Goal: Information Seeking & Learning: Check status

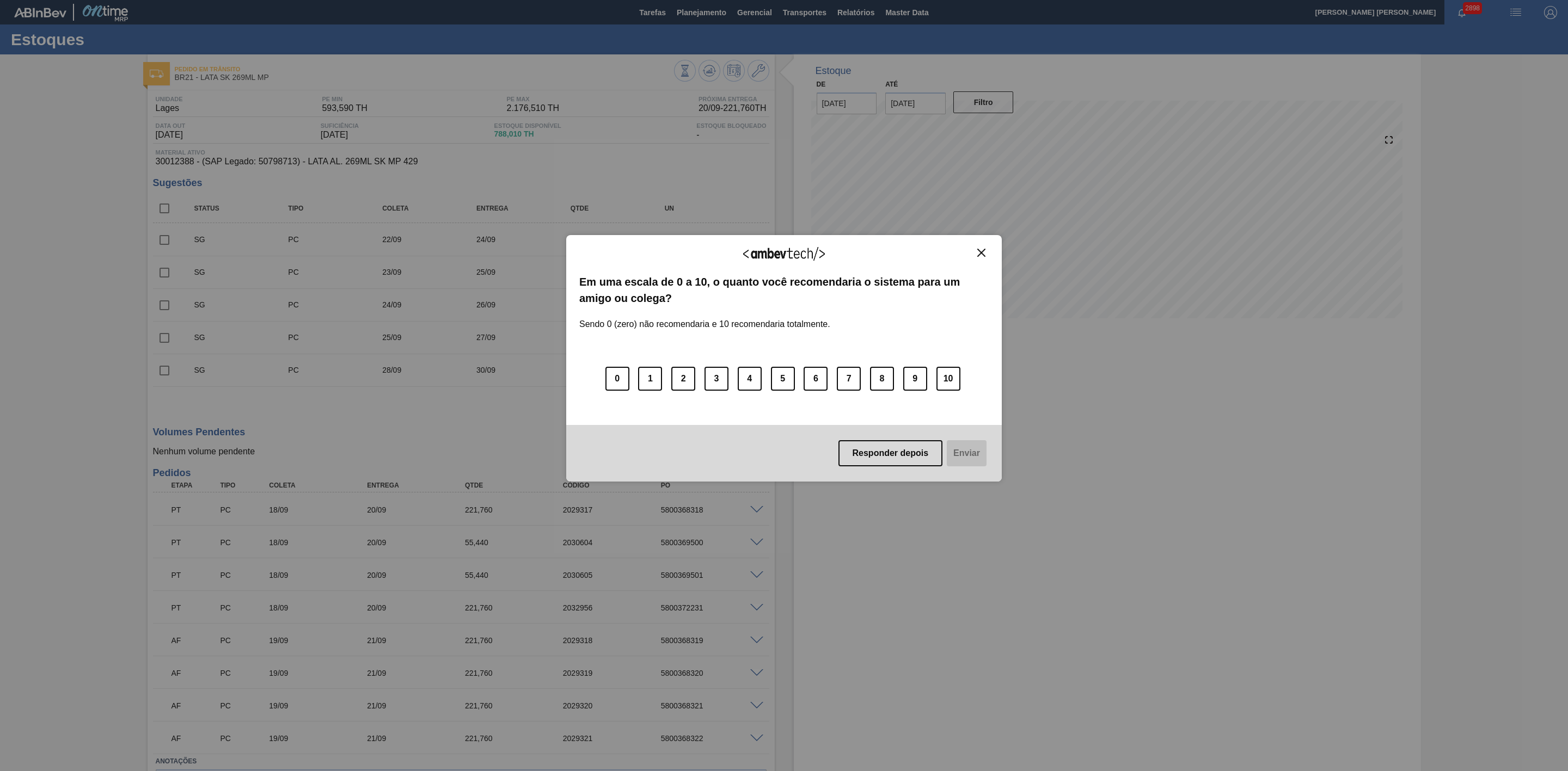
scroll to position [74, 0]
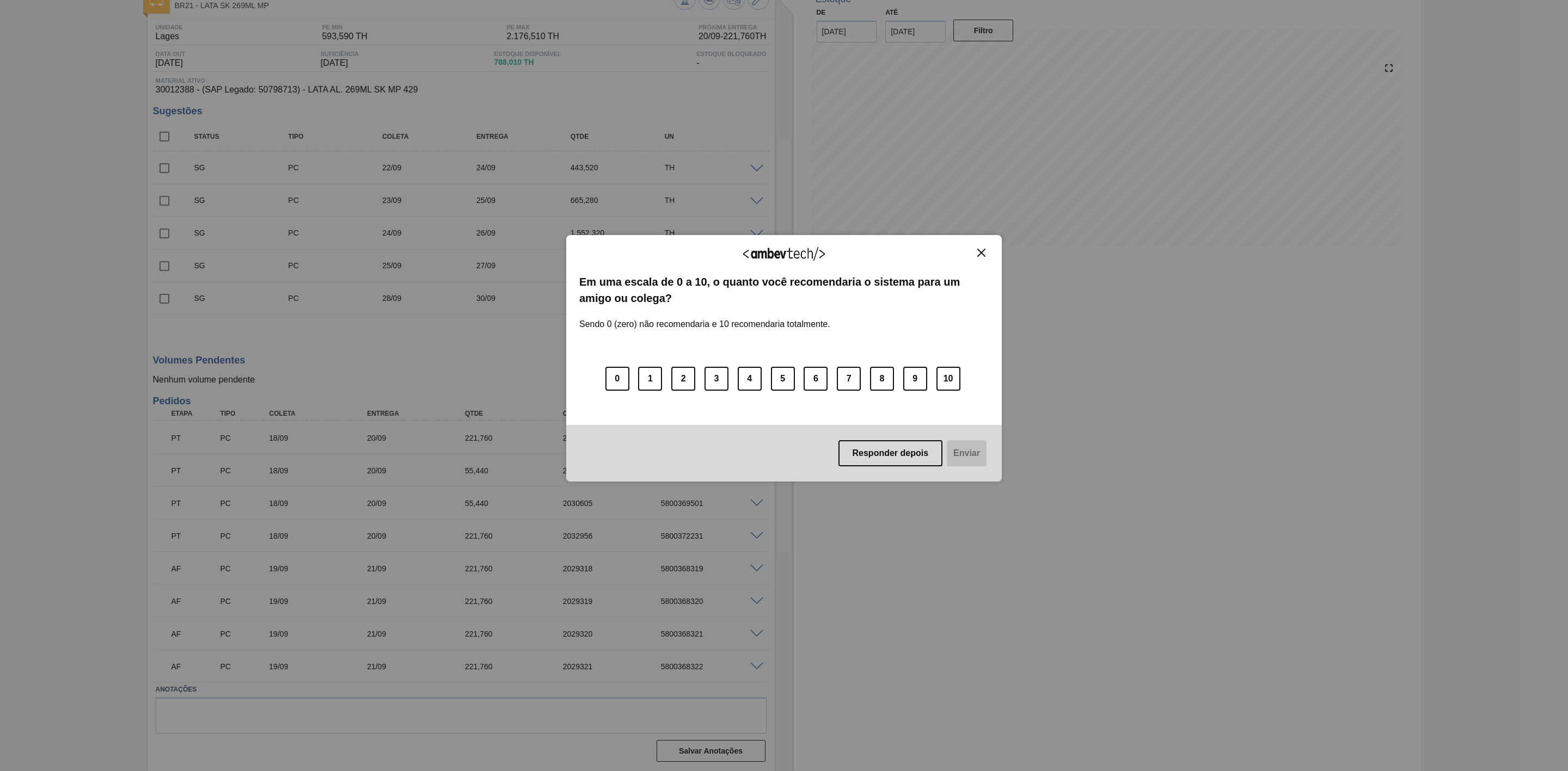
click at [978, 255] on img "Close" at bounding box center [981, 253] width 8 height 8
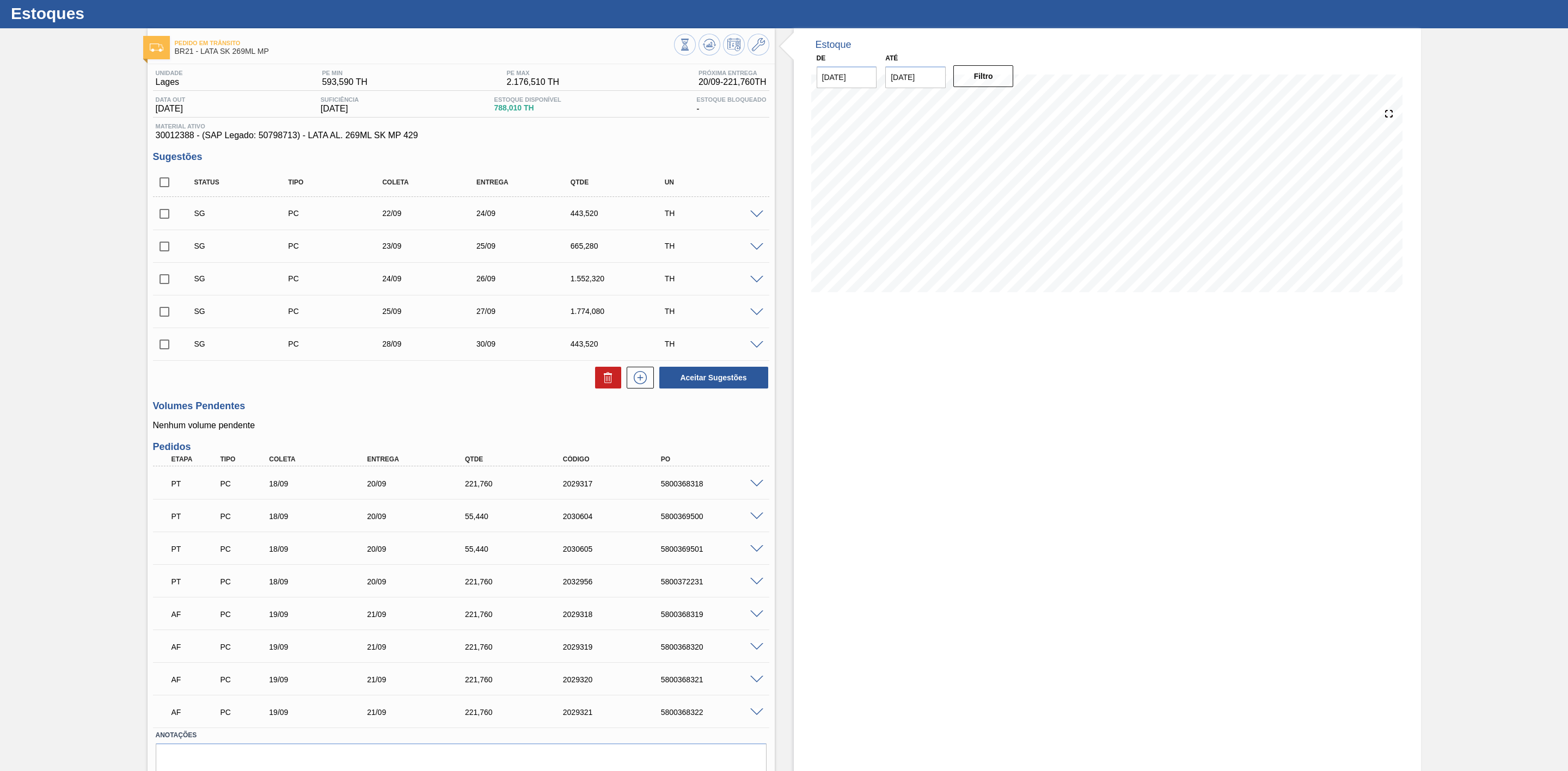
scroll to position [0, 0]
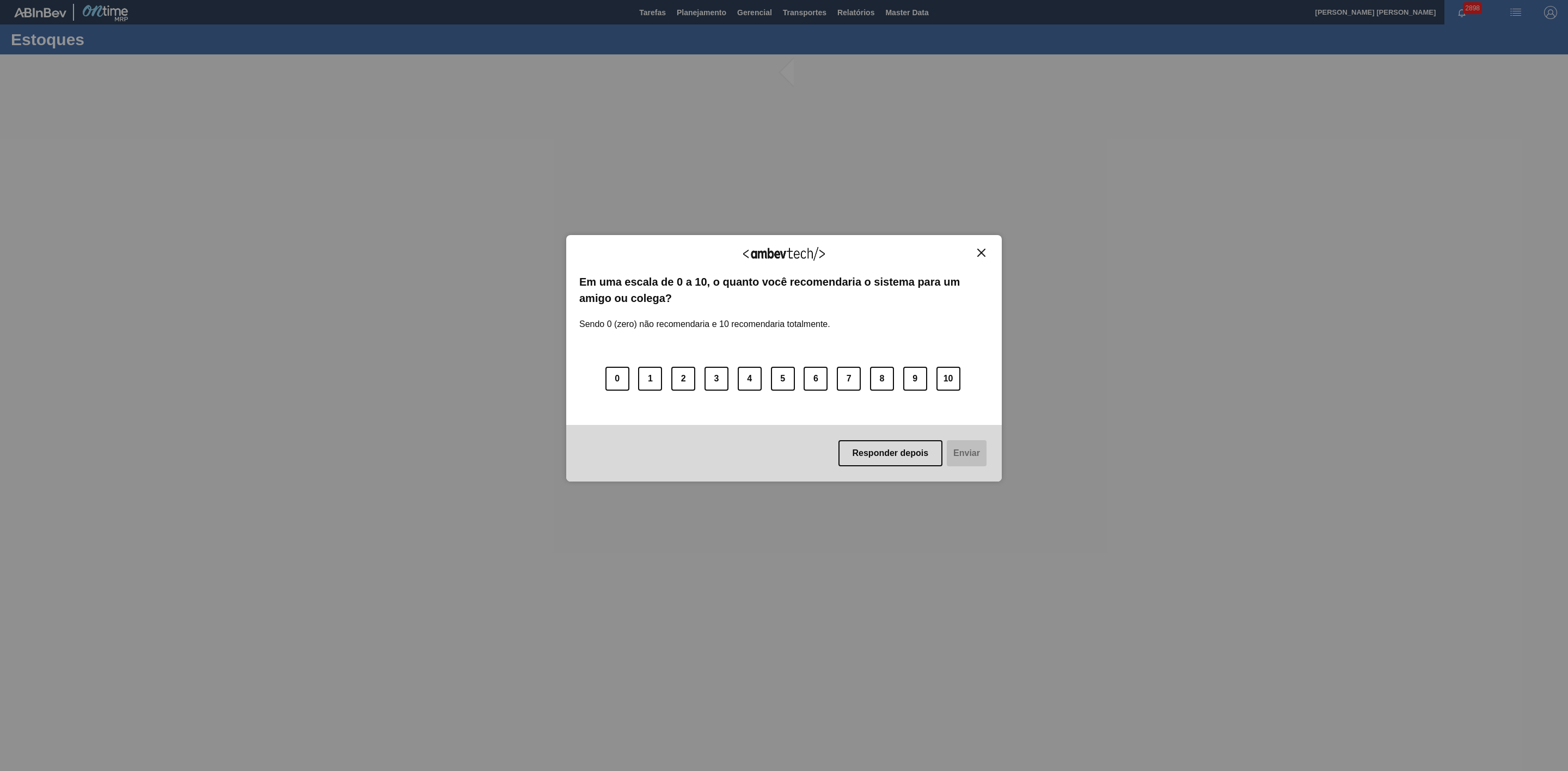
click at [983, 254] on img "Close" at bounding box center [981, 253] width 8 height 8
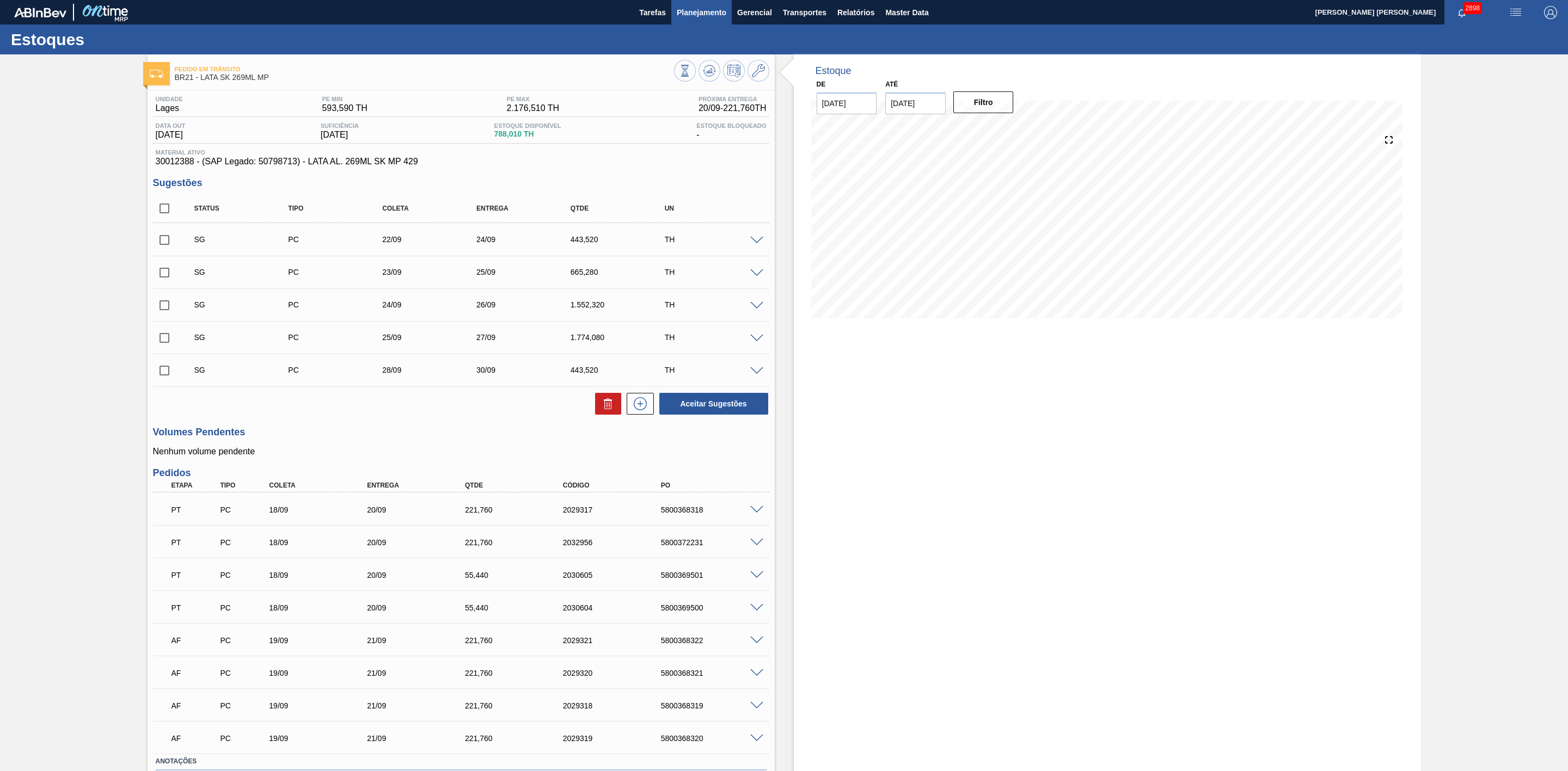
click at [690, 13] on span "Planejamento" at bounding box center [701, 12] width 49 height 13
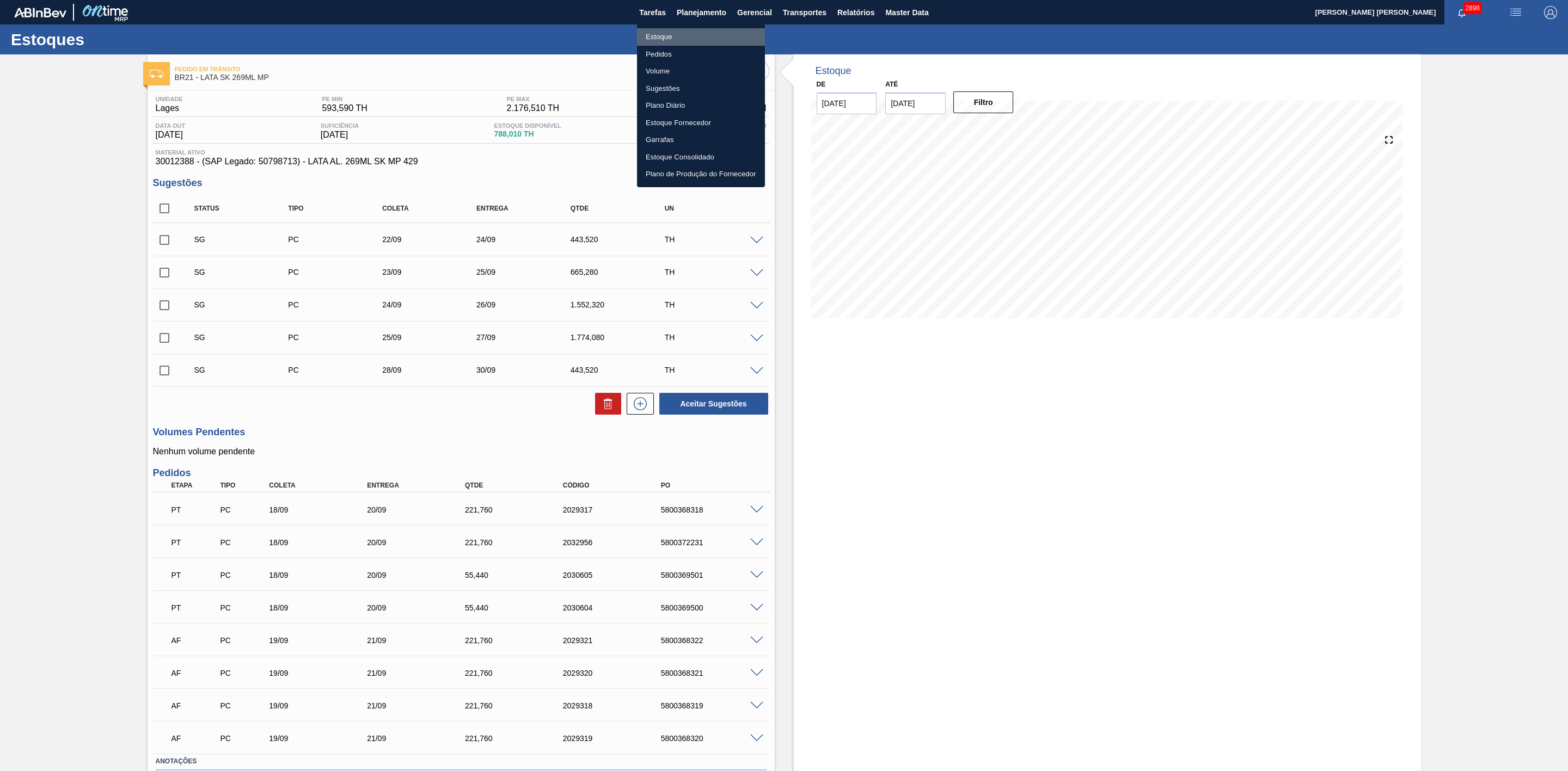
click at [660, 35] on li "Estoque" at bounding box center [701, 37] width 128 height 18
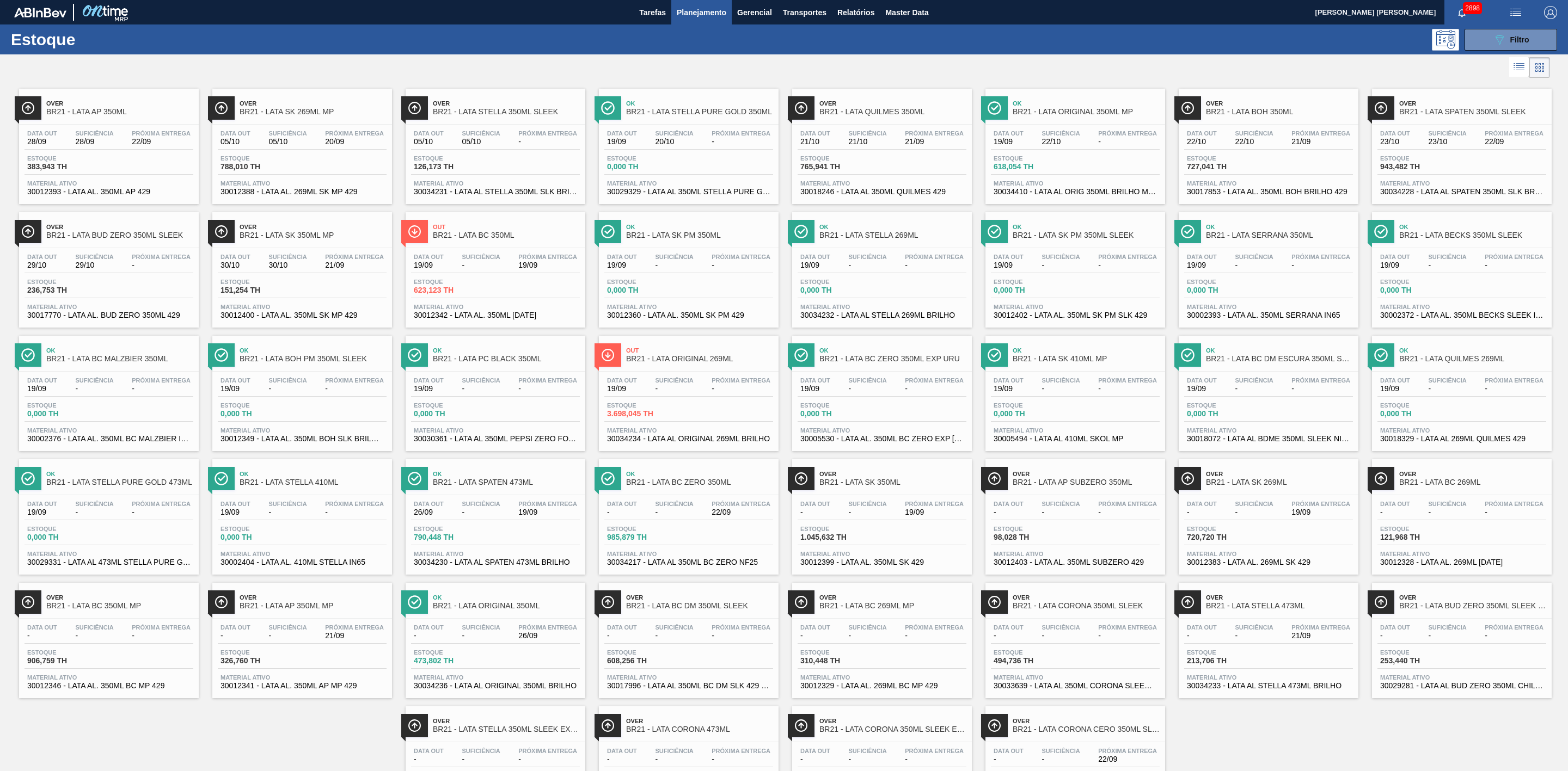
click at [926, 61] on div at bounding box center [775, 67] width 1550 height 26
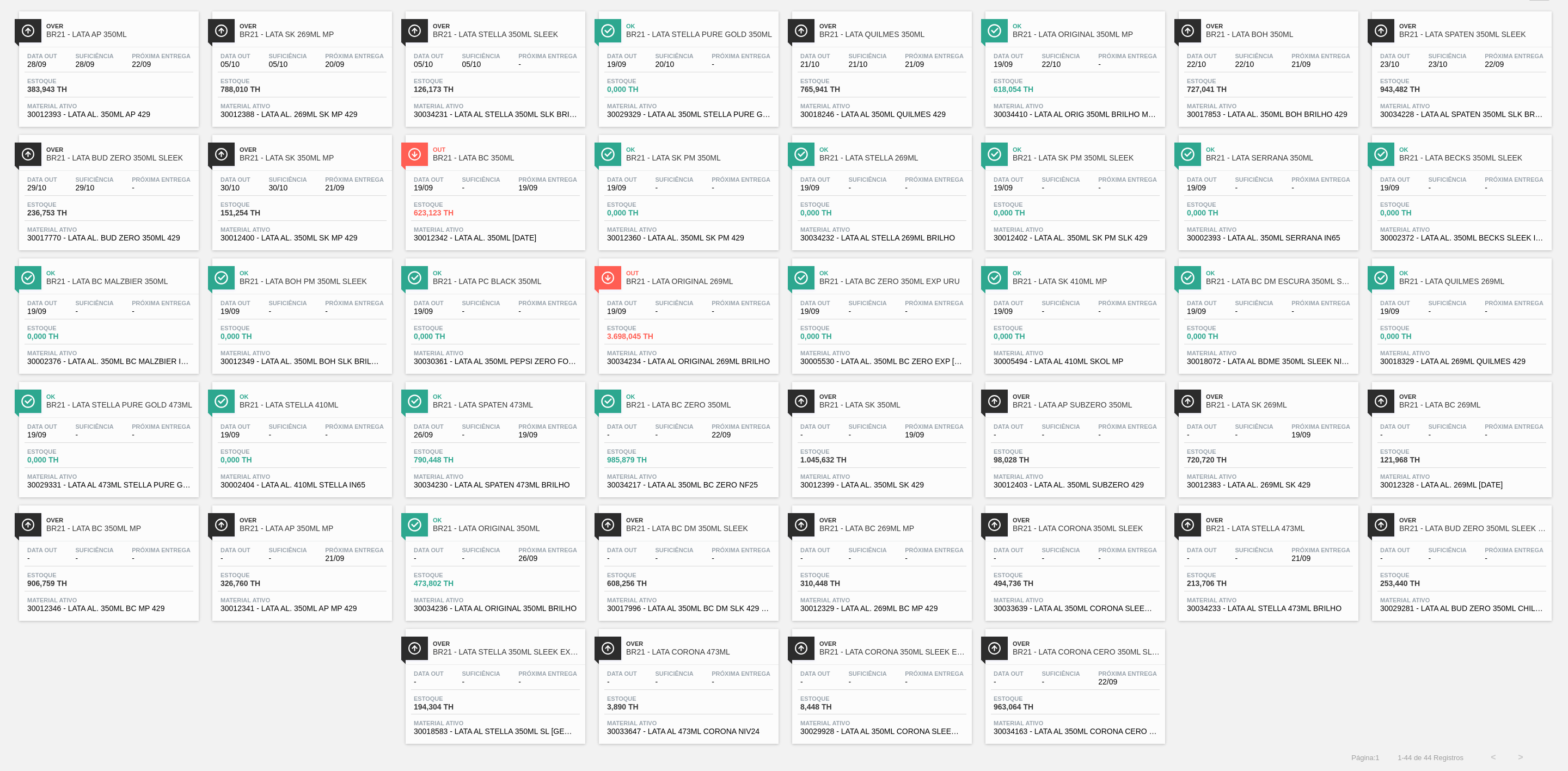
scroll to position [96, 0]
click at [1070, 648] on span "BR21 - LATA CORONA CERO 350ML SLEEK" at bounding box center [1087, 652] width 147 height 8
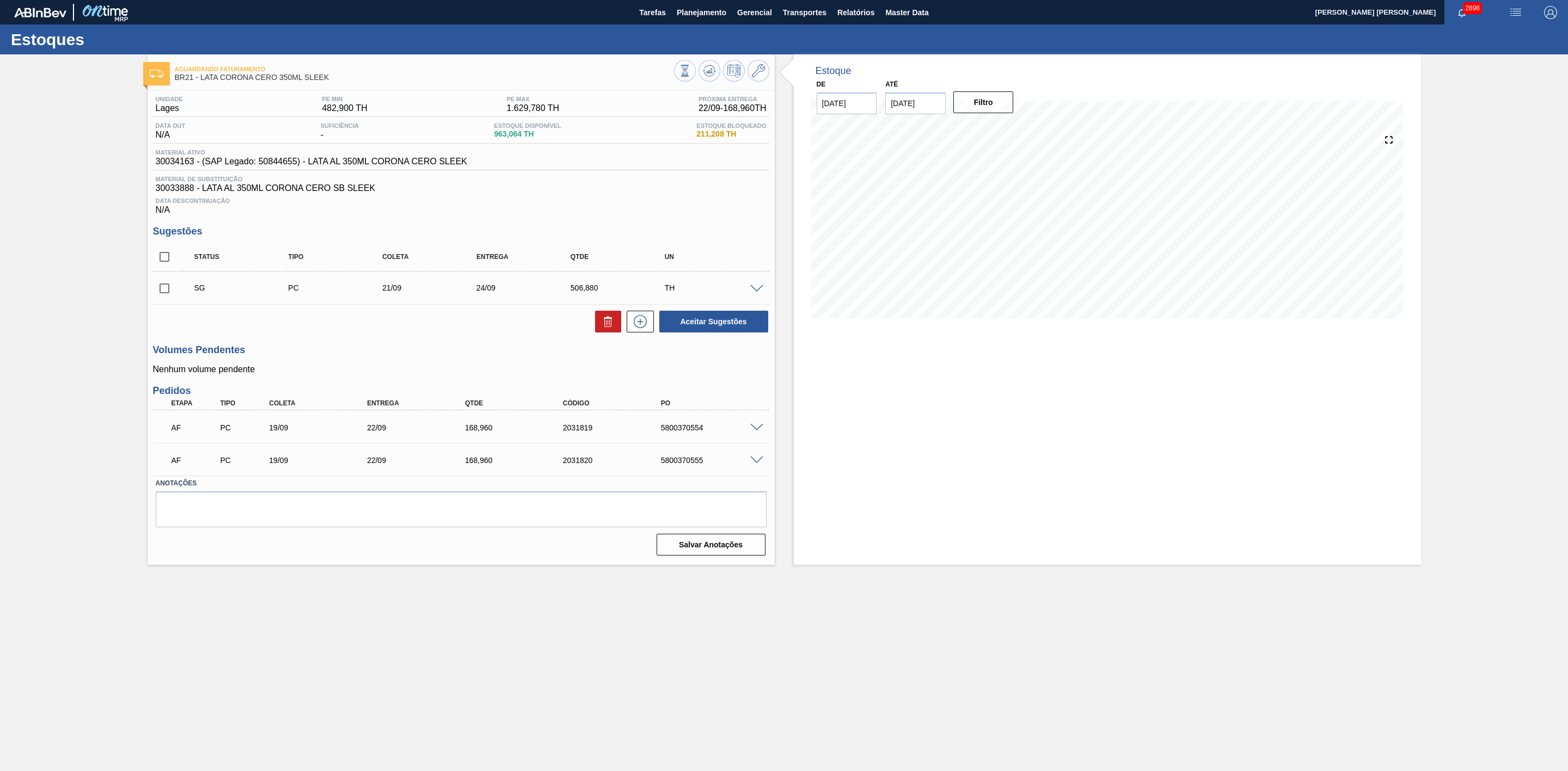
click at [755, 432] on div "5800370554" at bounding box center [714, 428] width 113 height 9
click at [753, 432] on span at bounding box center [757, 428] width 13 height 8
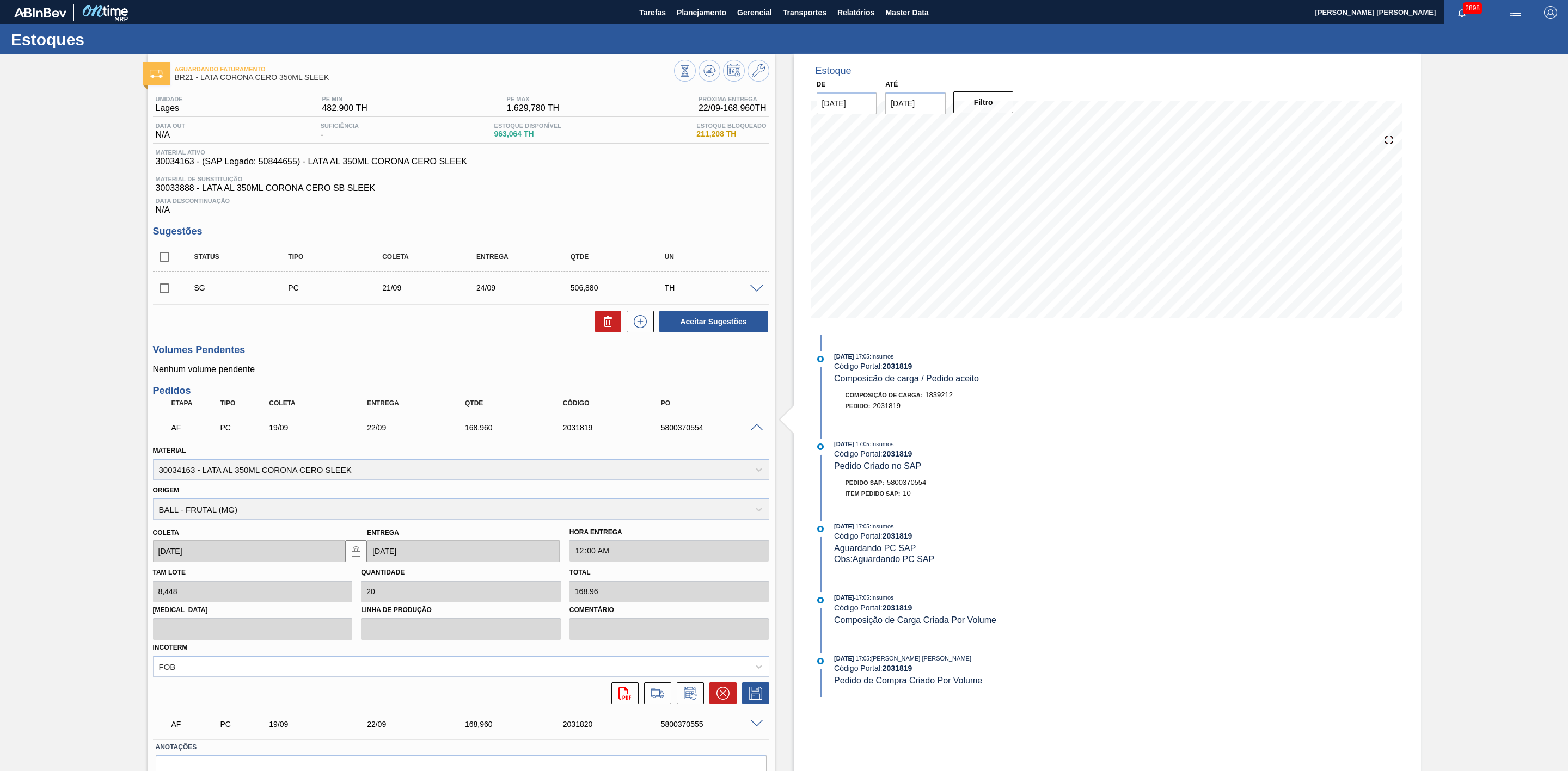
click at [753, 432] on span at bounding box center [757, 428] width 13 height 8
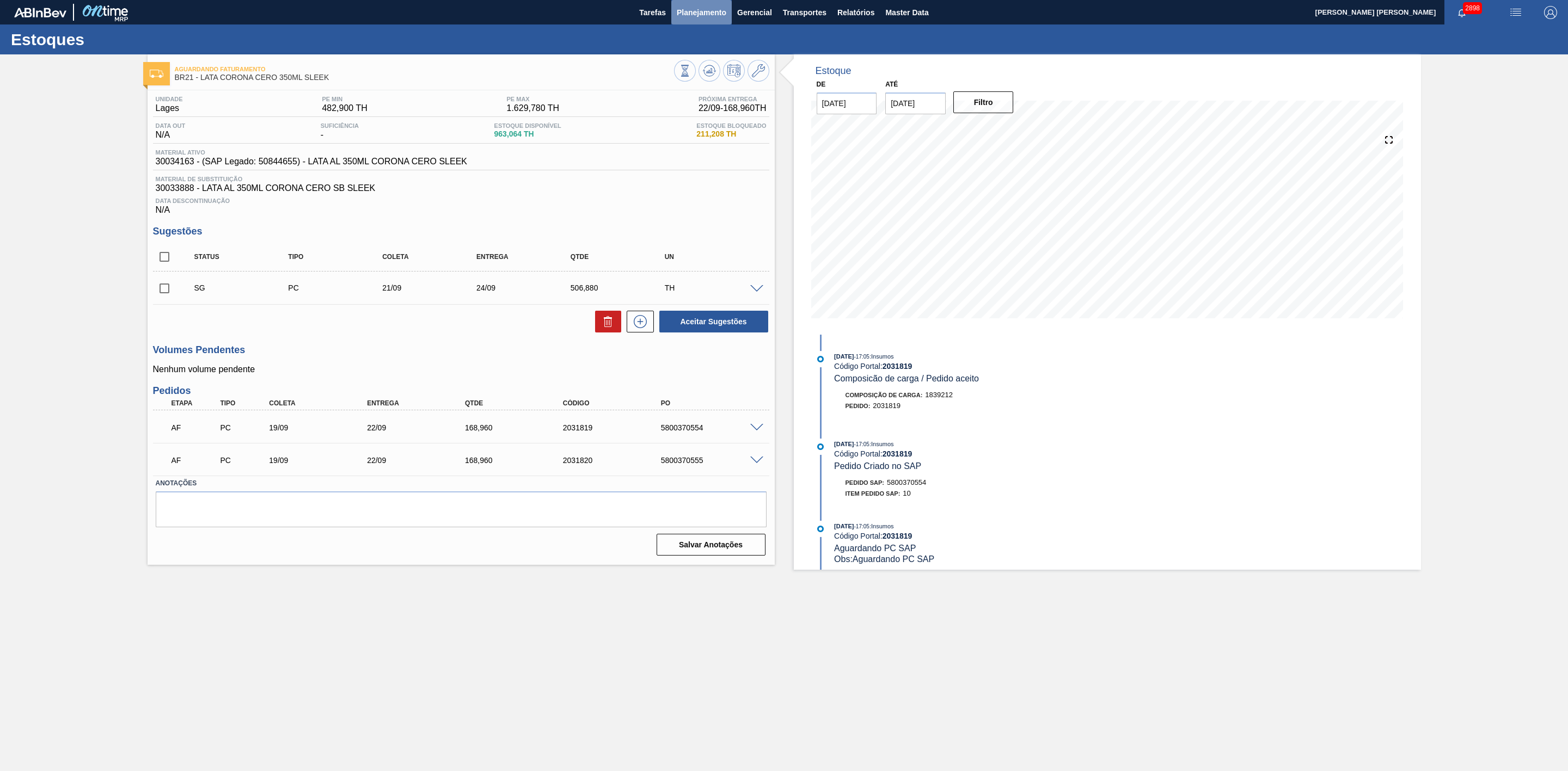
click at [698, 18] on button "Planejamento" at bounding box center [701, 12] width 60 height 24
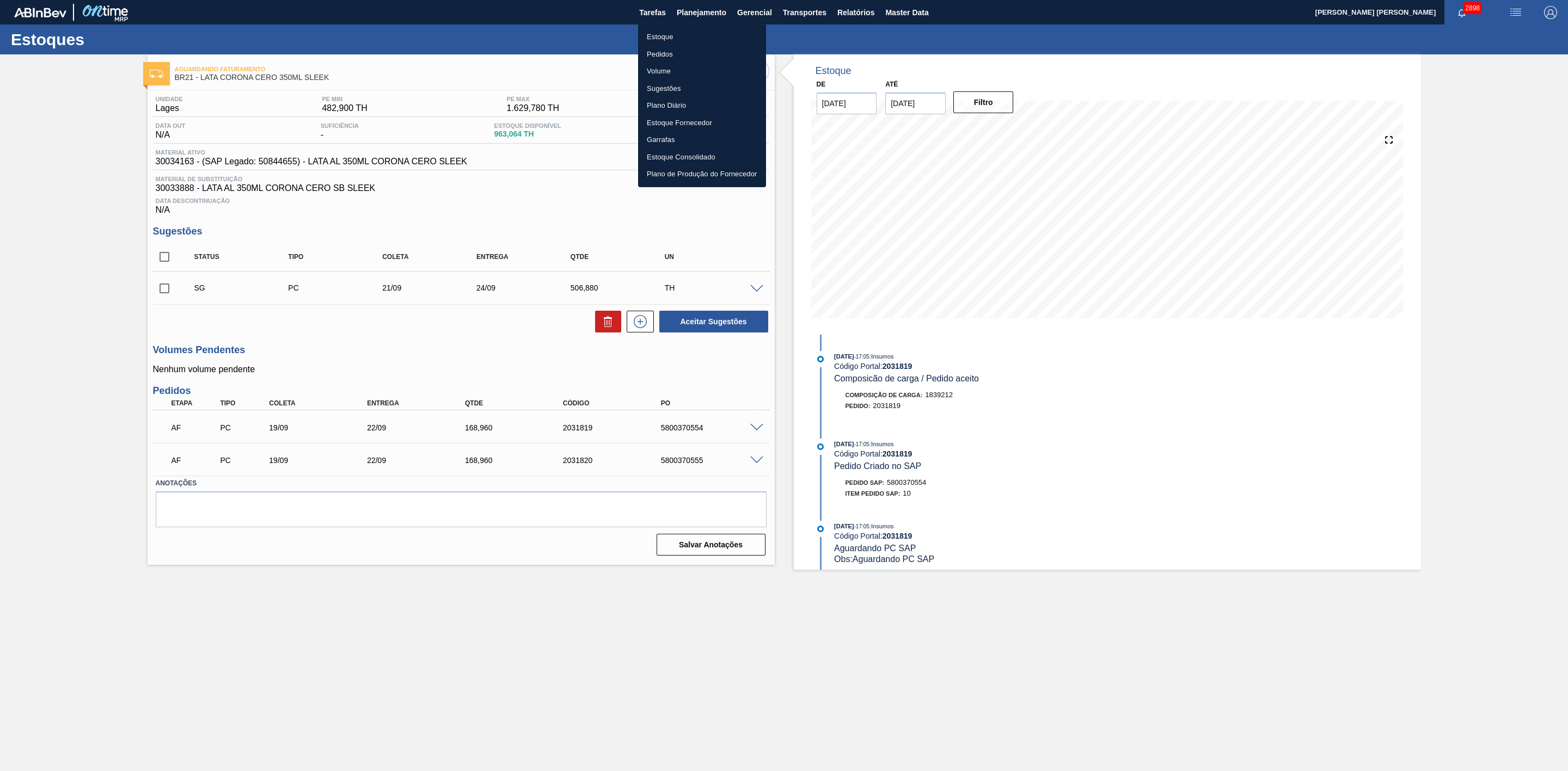
click at [663, 37] on li "Estoque" at bounding box center [702, 37] width 128 height 18
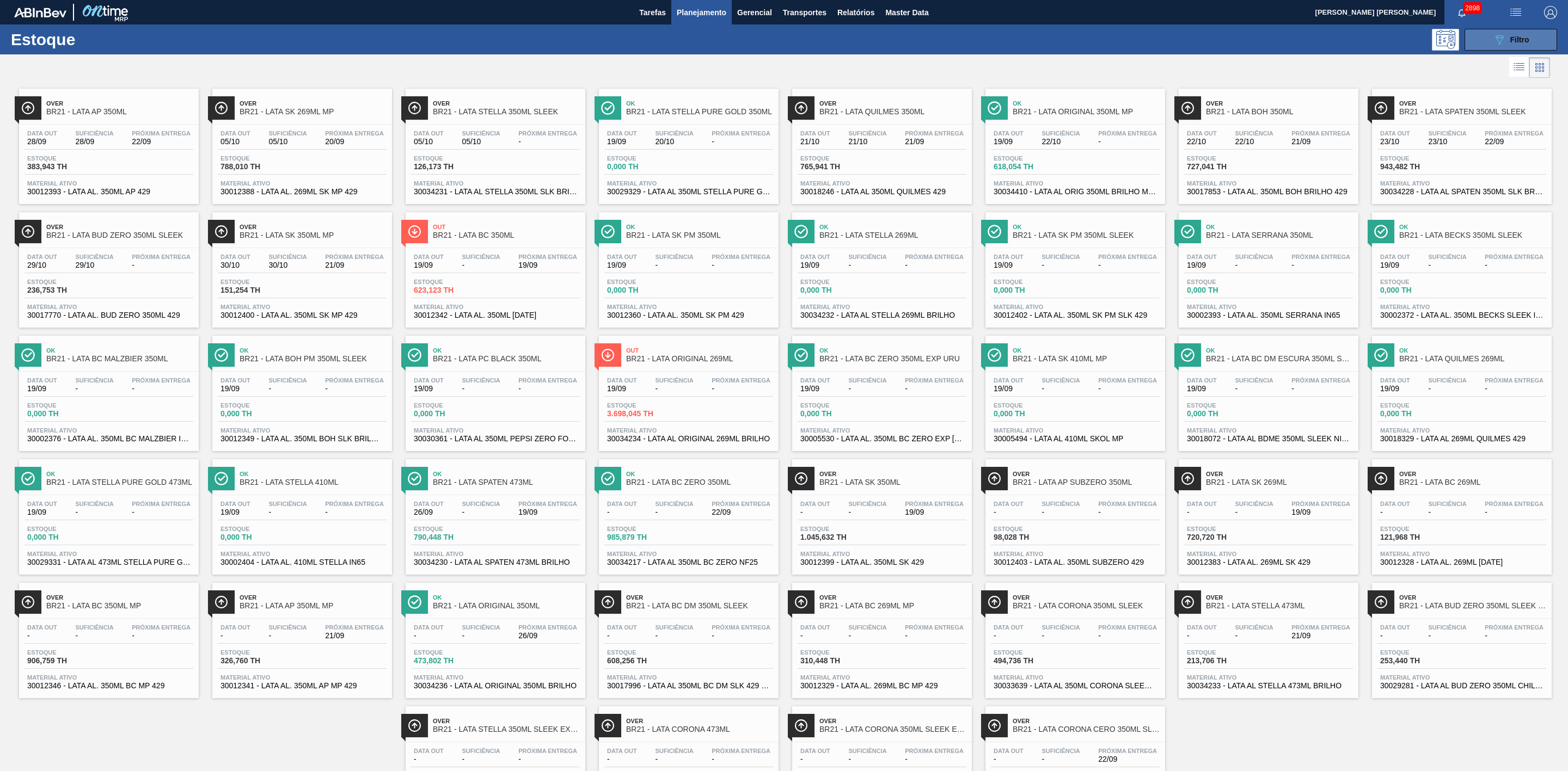
click at [1507, 40] on div "089F7B8B-B2A5-4AFE-B5C0-19BA573D28AC Filtro" at bounding box center [1511, 40] width 37 height 13
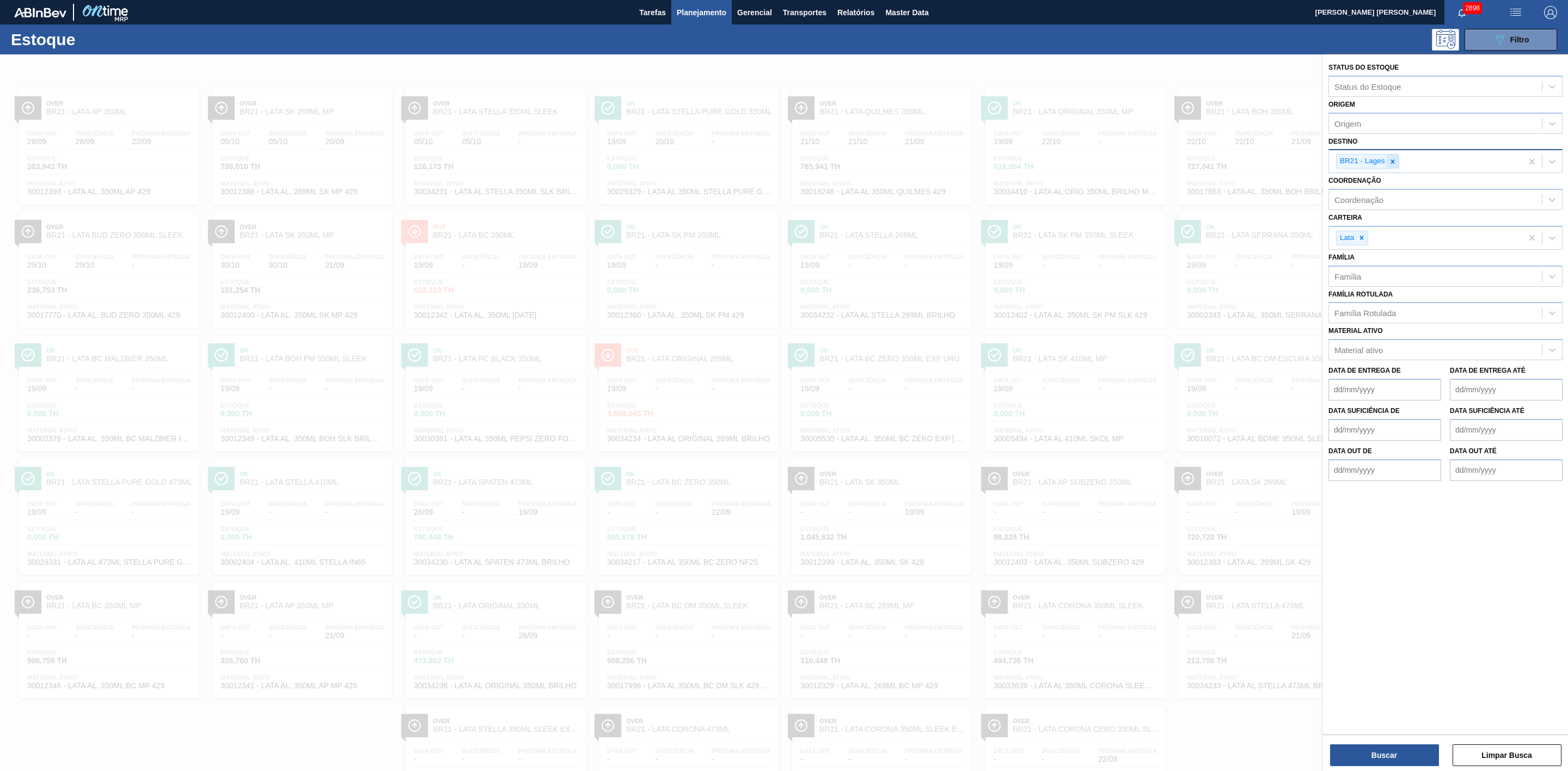
click at [1391, 162] on icon at bounding box center [1392, 161] width 4 height 4
type input "24"
click at [1368, 184] on div "BR24 - [GEOGRAPHIC_DATA]" at bounding box center [1445, 187] width 234 height 20
click at [1392, 753] on button "Buscar" at bounding box center [1384, 756] width 109 height 22
